Goal: Task Accomplishment & Management: Complete application form

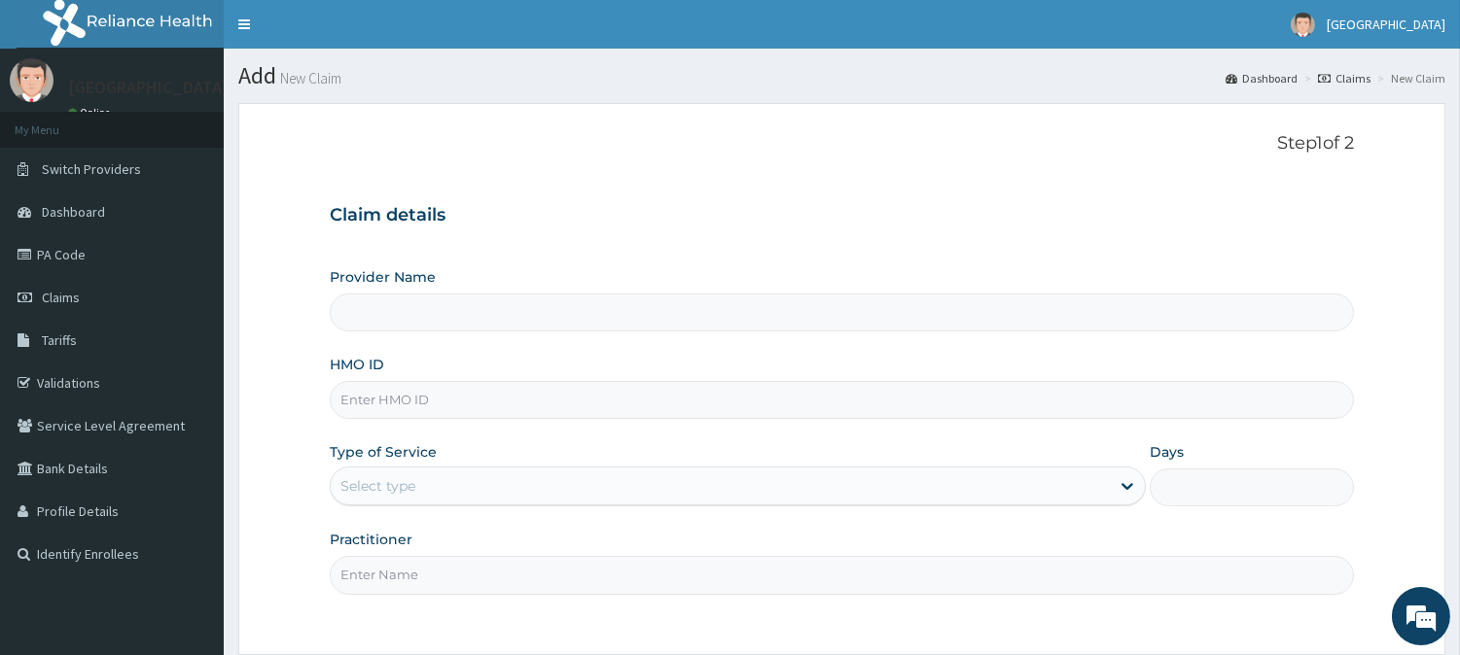
type input "PRN/10077/B"
type input "[GEOGRAPHIC_DATA]"
type input "PRN/10077/B"
click at [568, 475] on div "Select type" at bounding box center [720, 486] width 779 height 31
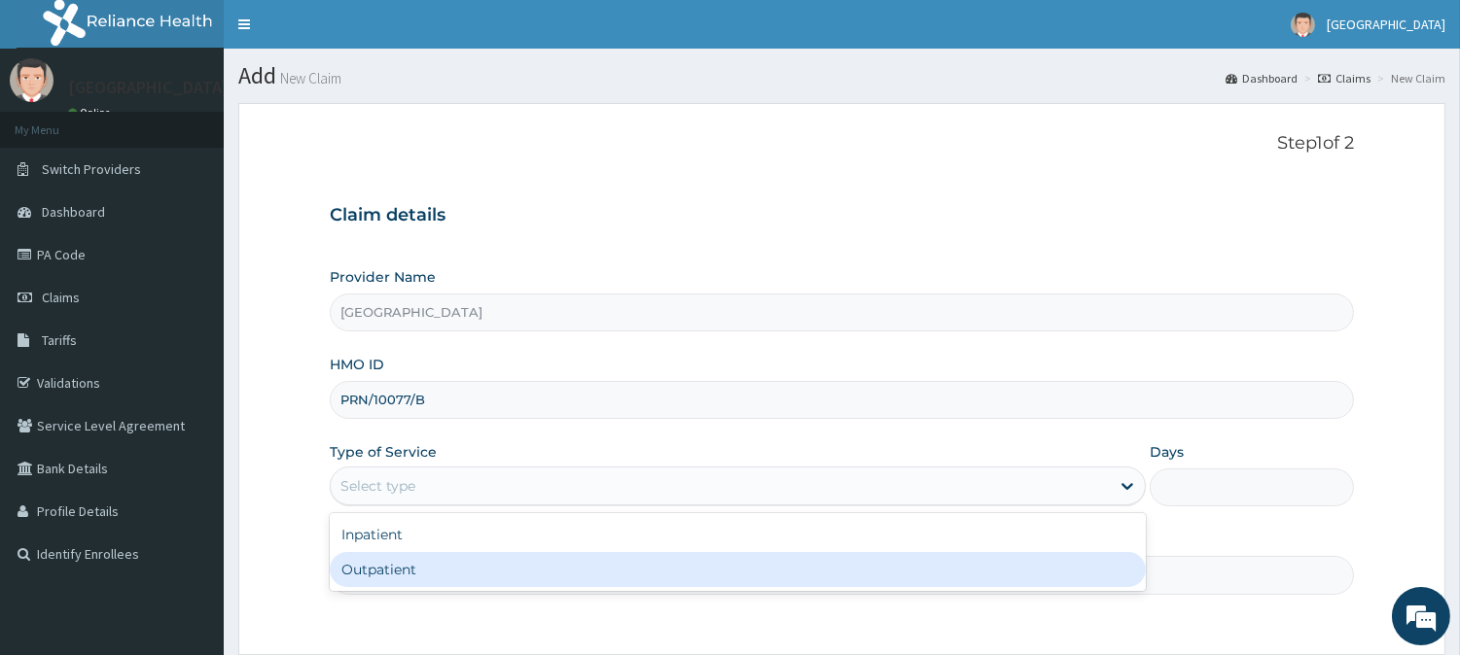
click at [545, 565] on div "Outpatient" at bounding box center [738, 569] width 816 height 35
type input "1"
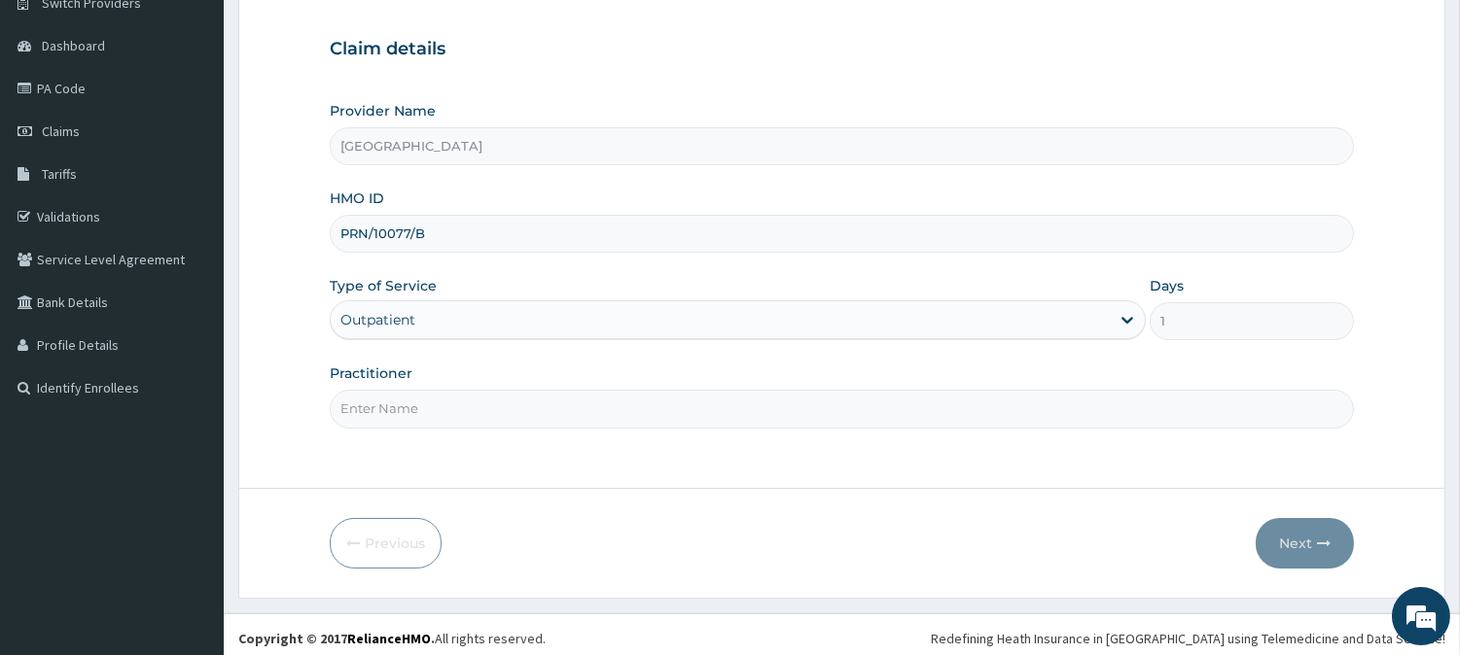
scroll to position [173, 0]
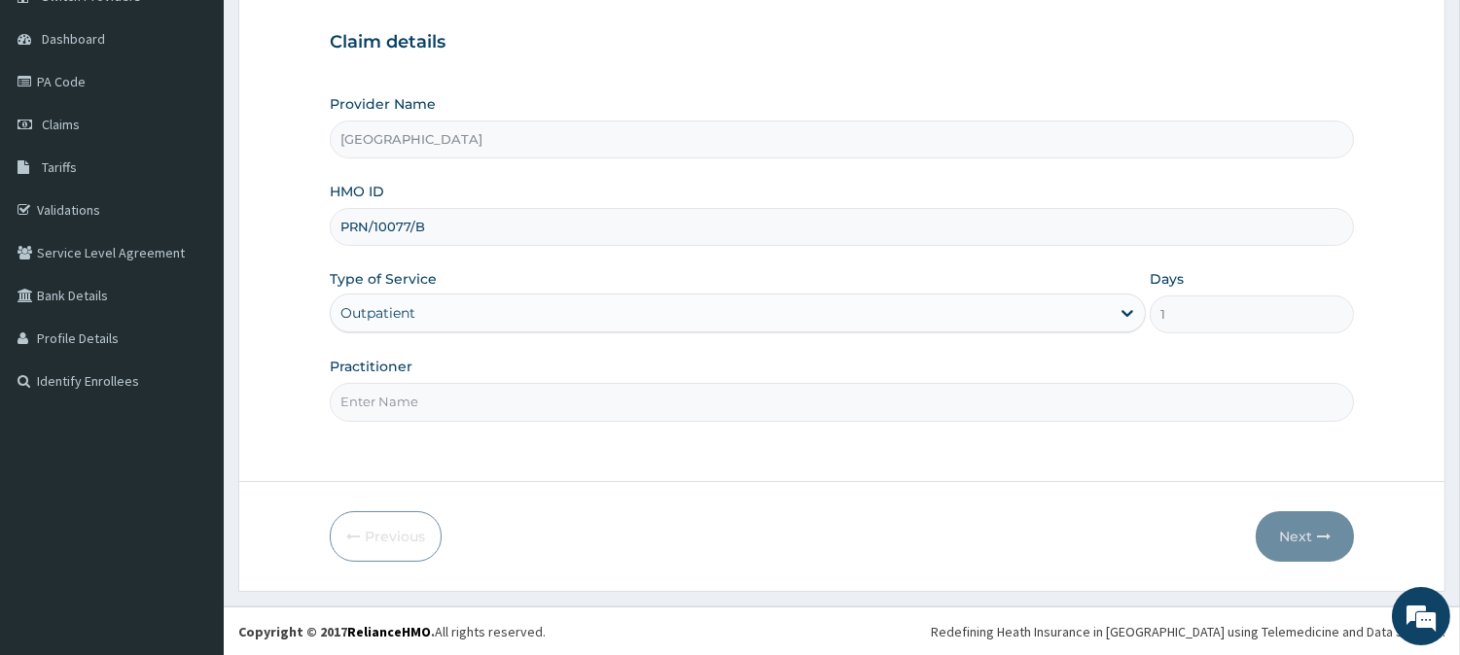
click at [862, 404] on input "Practitioner" at bounding box center [842, 402] width 1024 height 38
type input "[PERSON_NAME]"
click at [1308, 533] on button "Next" at bounding box center [1305, 537] width 98 height 51
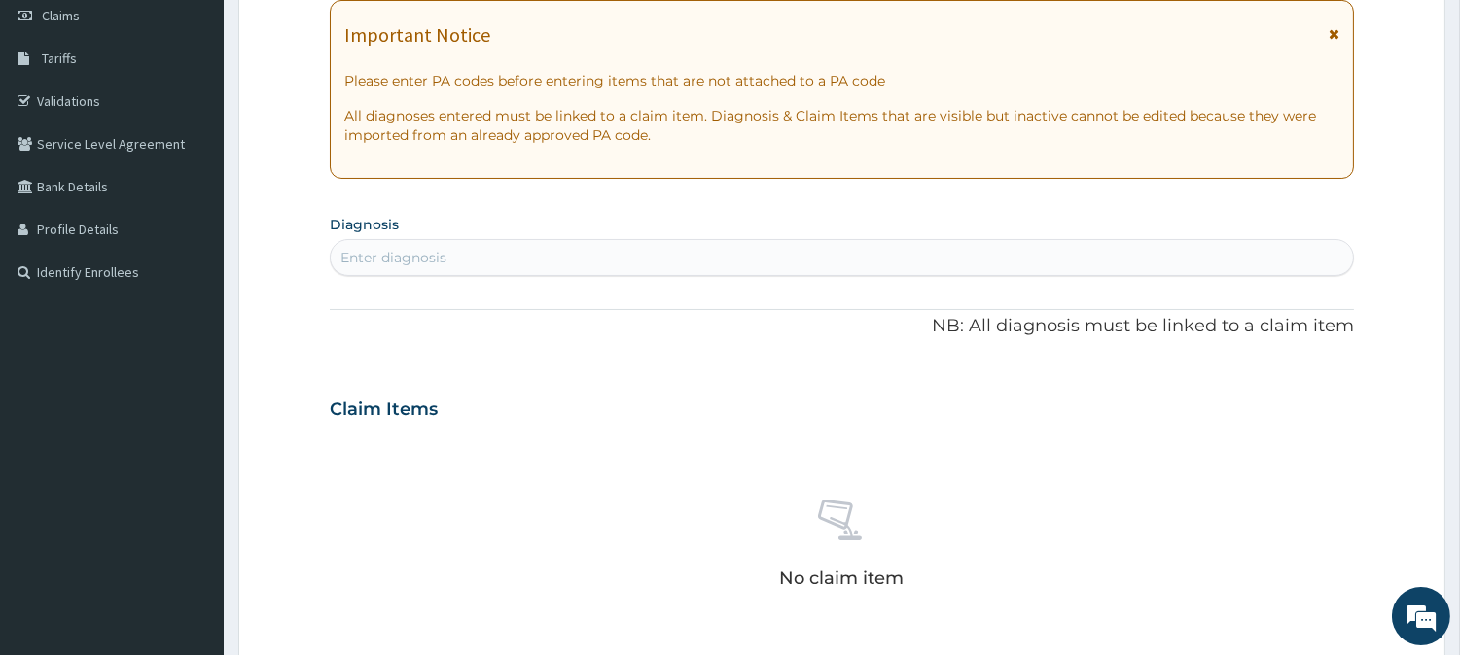
scroll to position [296, 0]
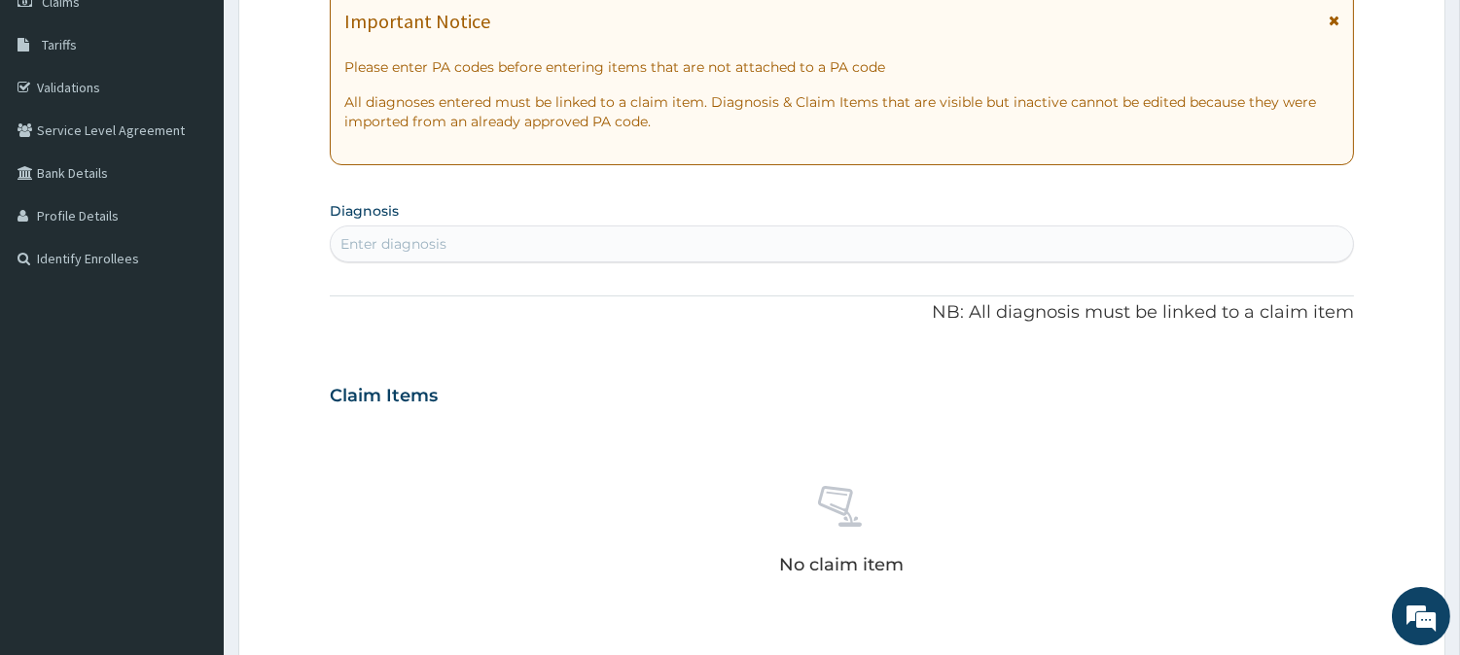
click at [1171, 239] on div "Enter diagnosis" at bounding box center [842, 244] width 1022 height 31
type input "ame"
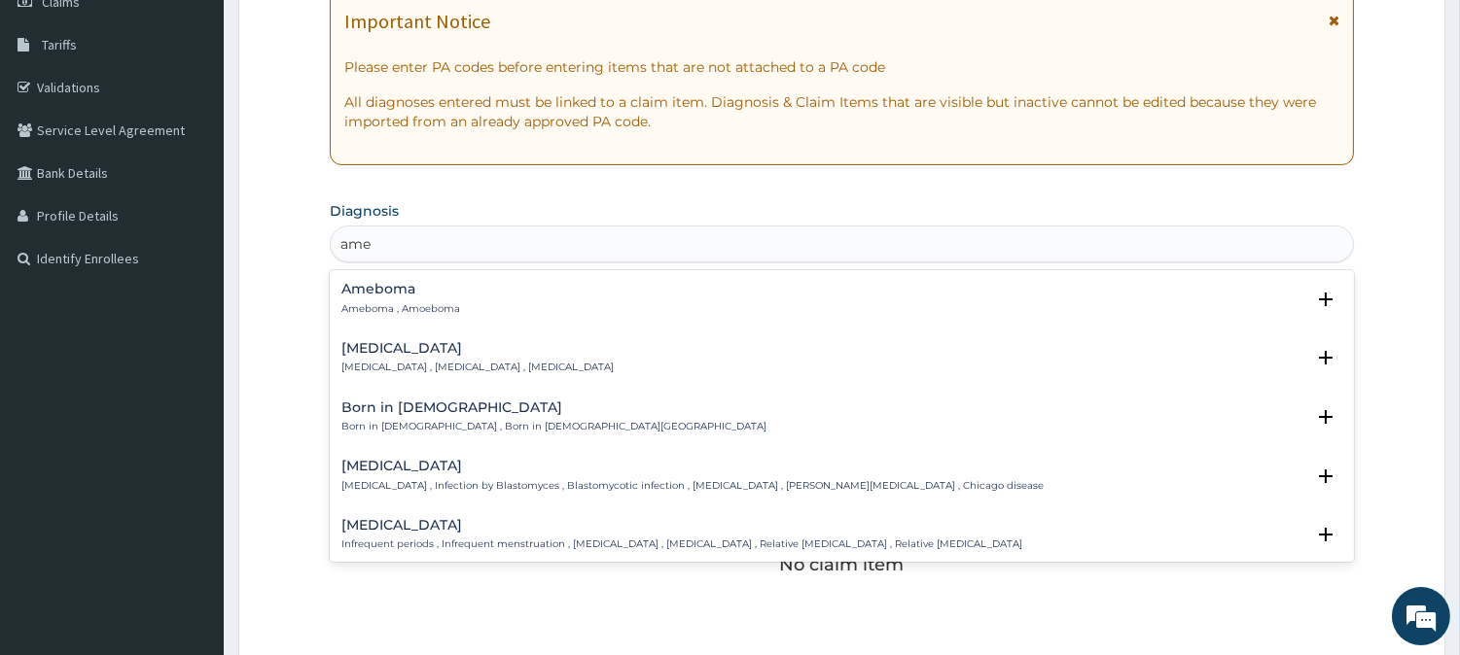
click at [474, 352] on h4 "[MEDICAL_DATA]" at bounding box center [477, 348] width 272 height 15
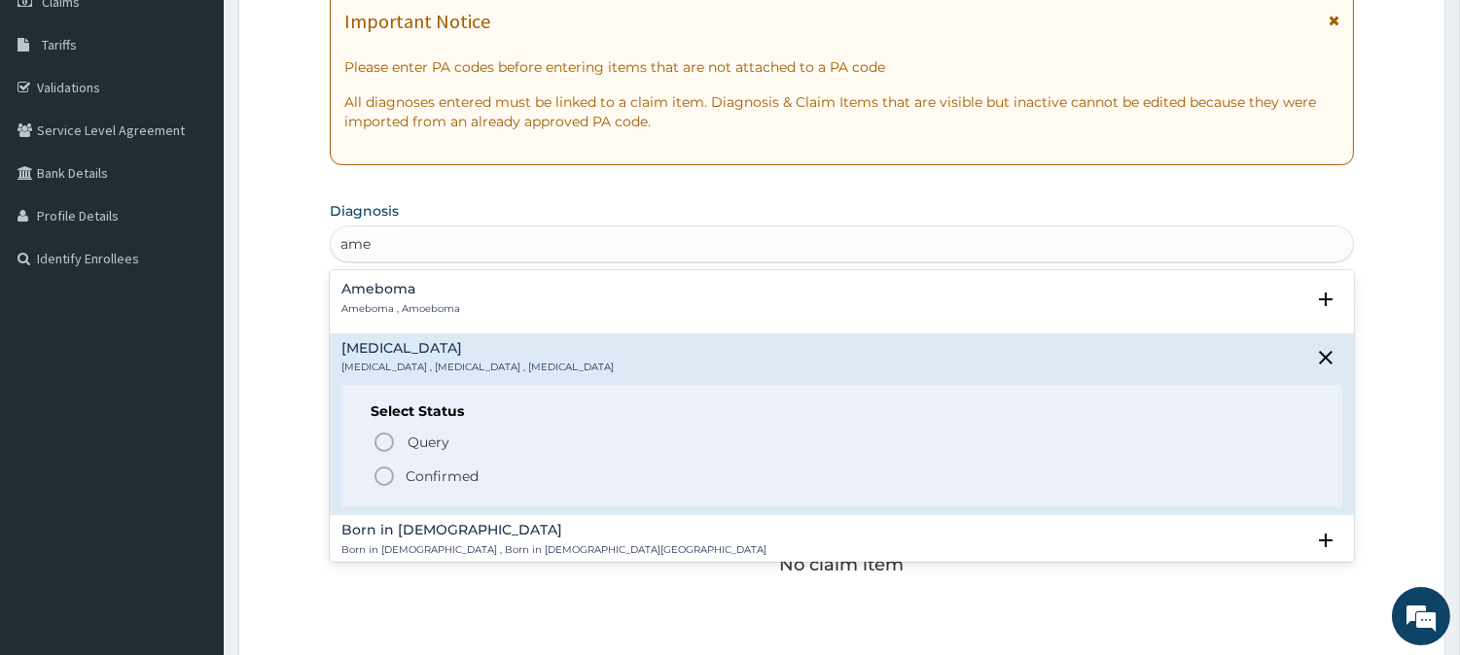
click at [431, 470] on p "Confirmed" at bounding box center [442, 476] width 73 height 19
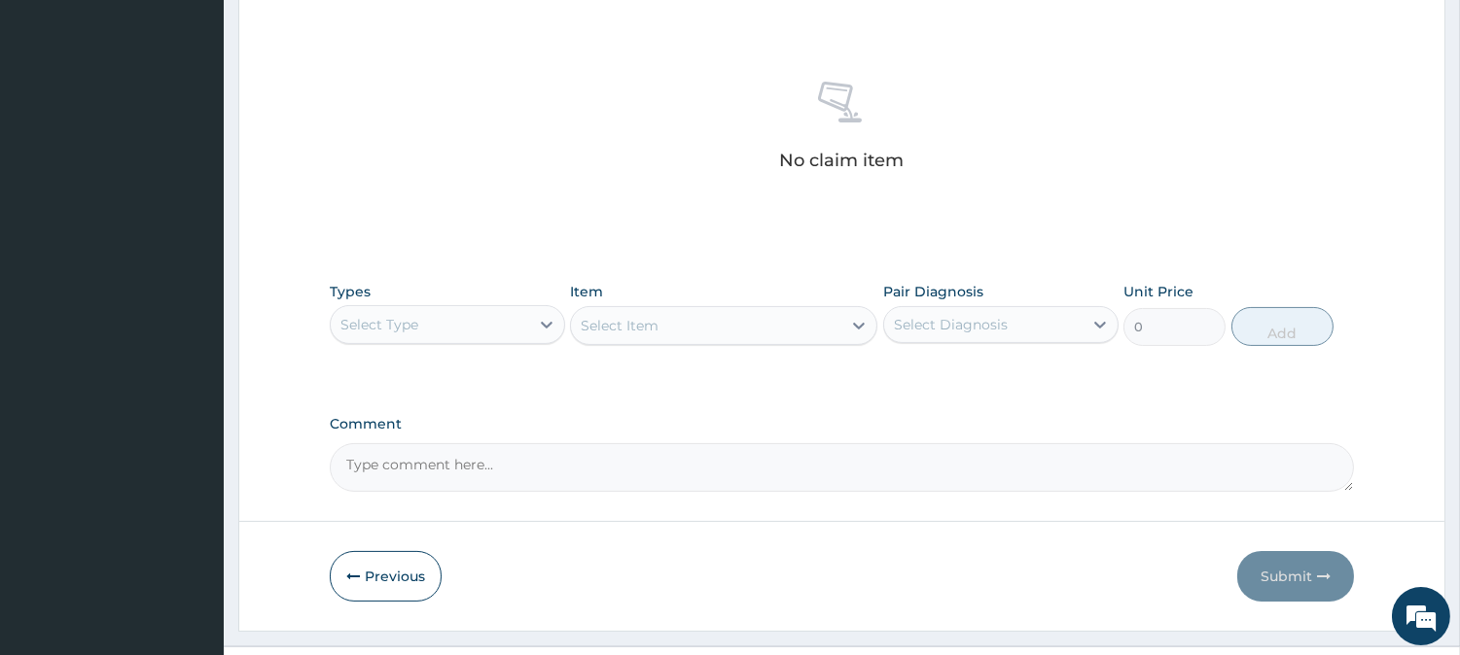
scroll to position [746, 0]
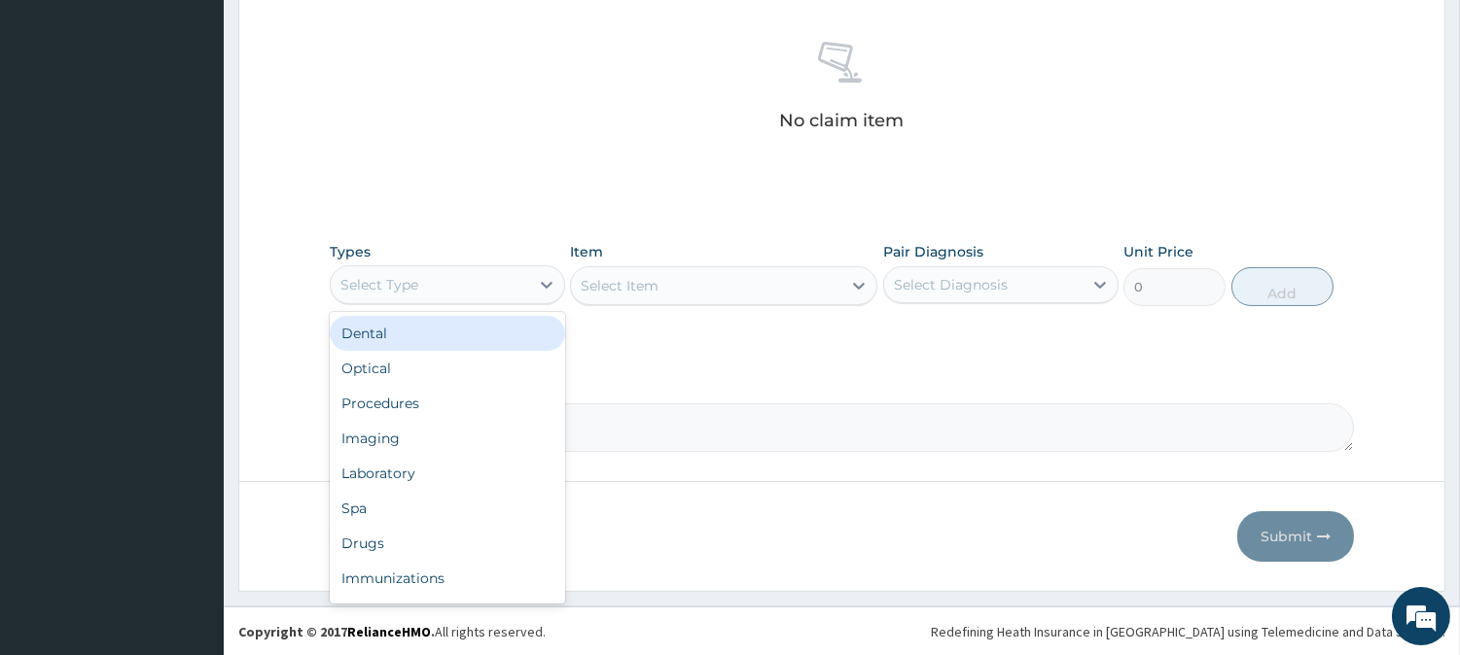
click at [520, 279] on div "Select Type" at bounding box center [430, 284] width 198 height 31
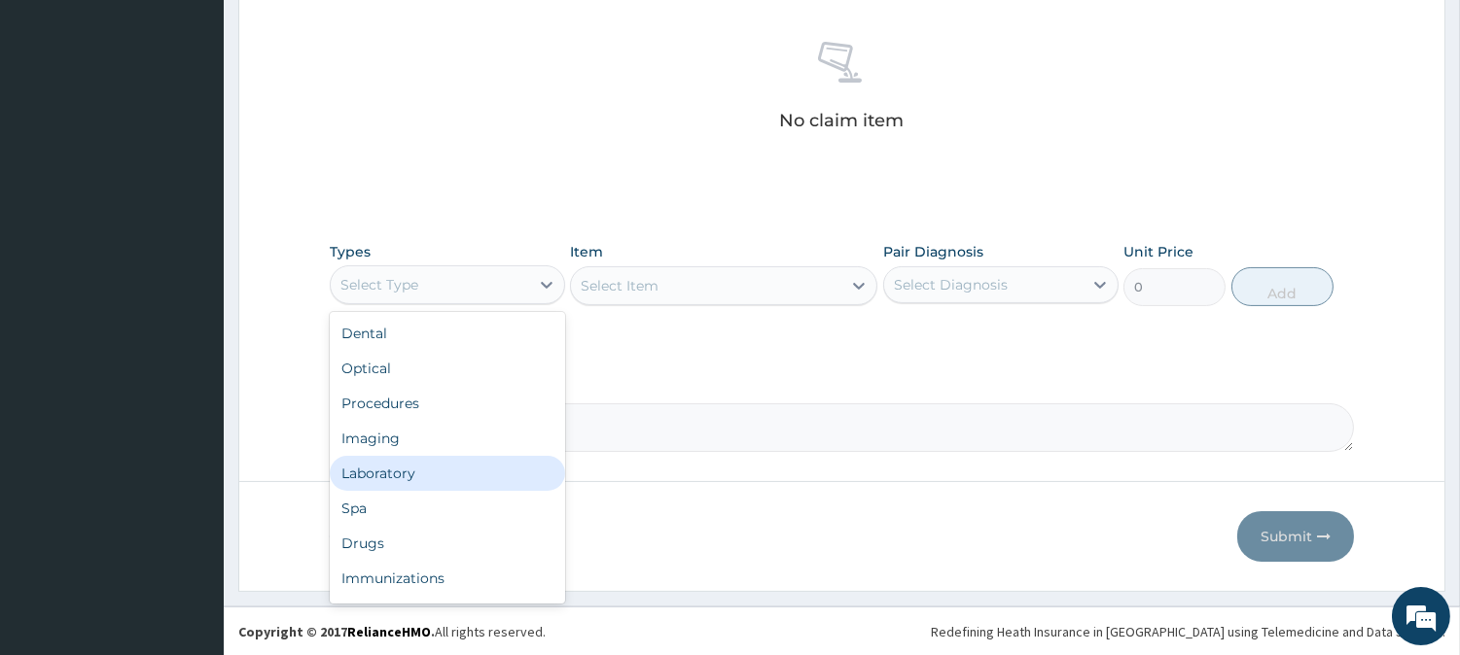
click at [453, 474] on div "Laboratory" at bounding box center [447, 473] width 235 height 35
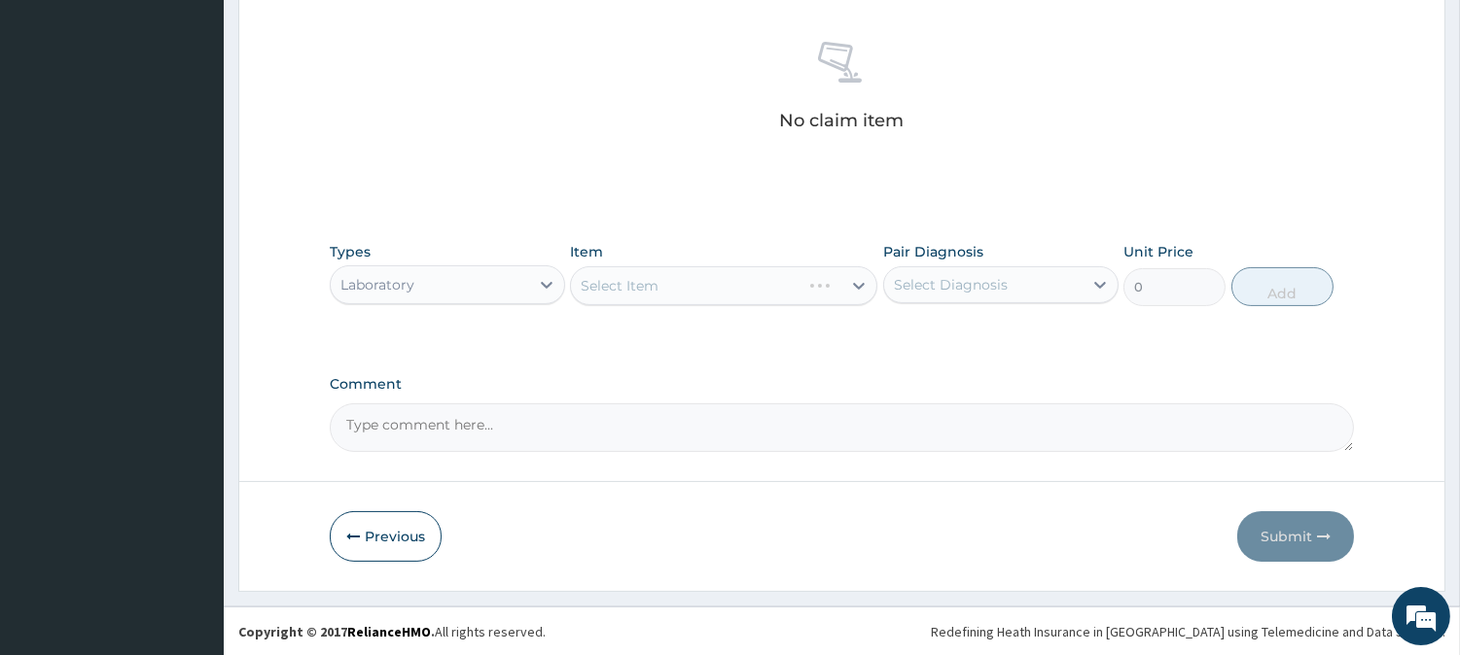
click at [988, 280] on div "Select Diagnosis" at bounding box center [951, 284] width 114 height 19
click at [978, 332] on label "[MEDICAL_DATA]" at bounding box center [975, 332] width 121 height 19
checkbox input "true"
click at [827, 288] on div "Select Item" at bounding box center [706, 285] width 270 height 31
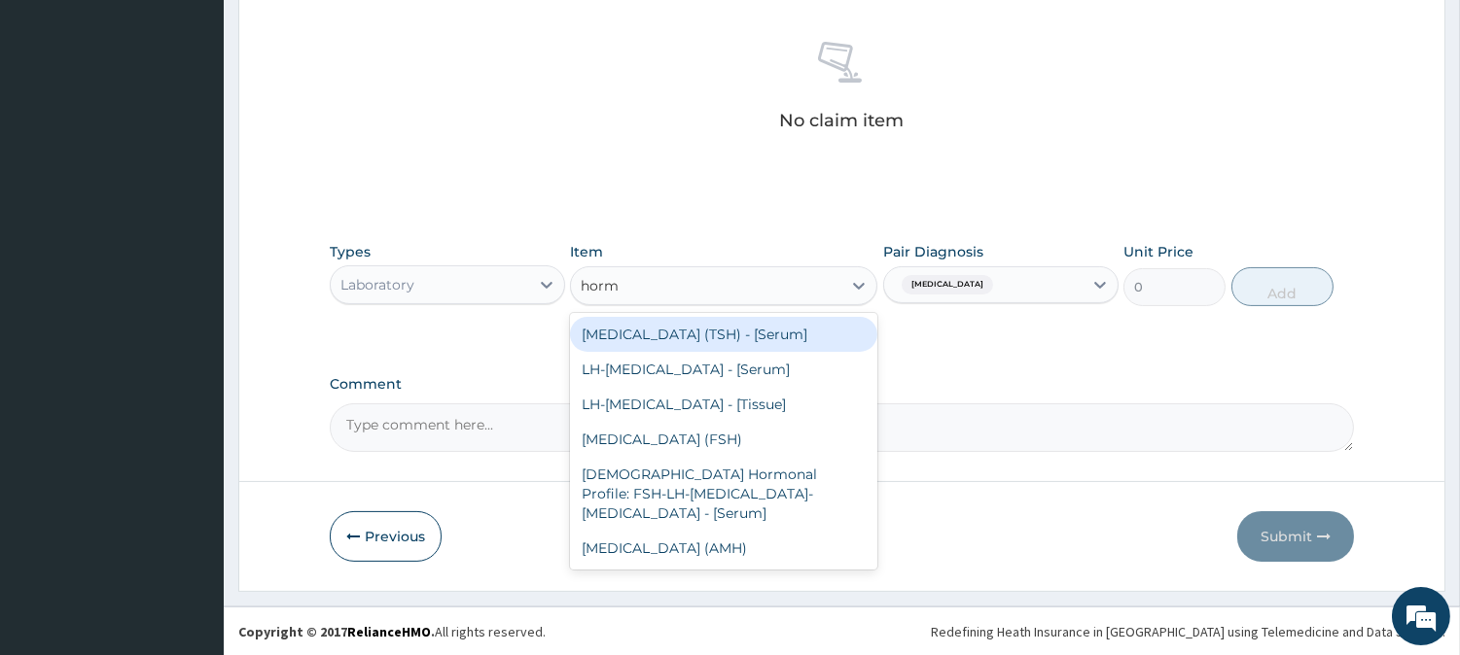
type input "hormo"
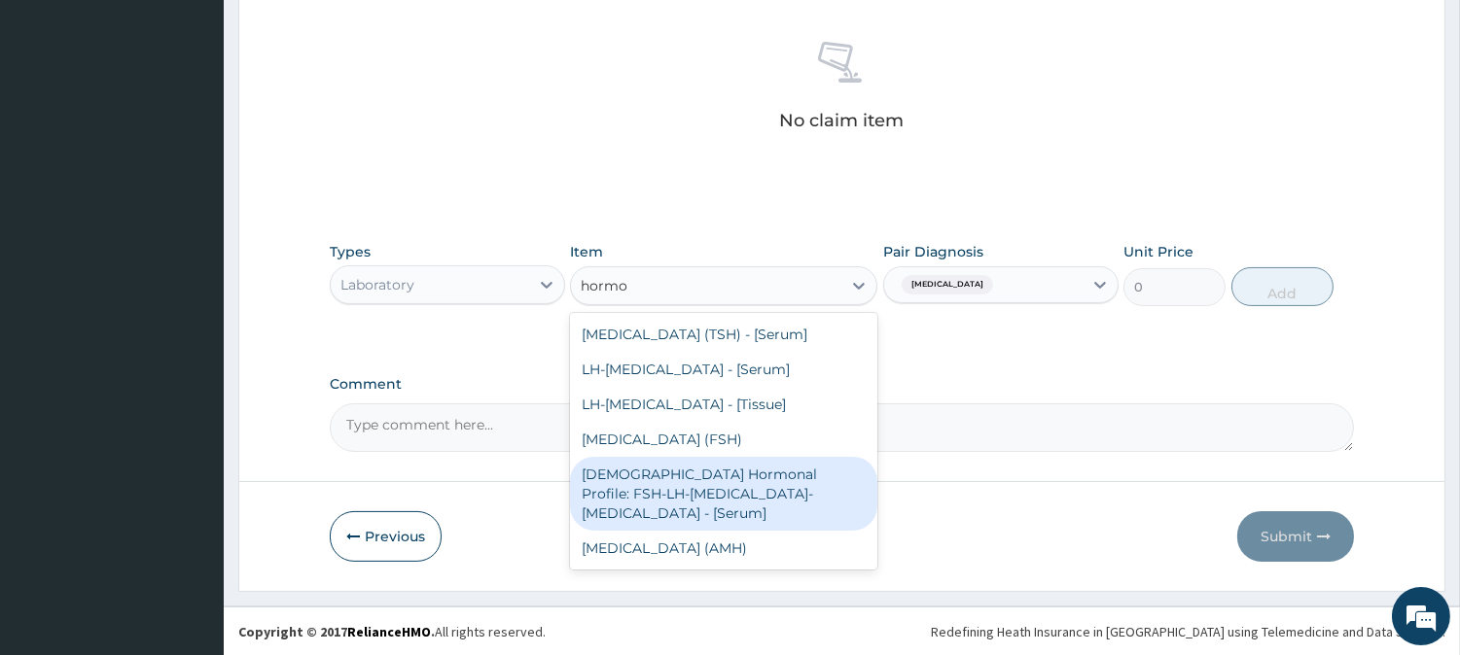
click at [822, 521] on div "[DEMOGRAPHIC_DATA] Hormonal Profile: FSH-LH-[MEDICAL_DATA]-[MEDICAL_DATA] - [Se…" at bounding box center [723, 494] width 307 height 74
type input "10000"
